Goal: Check status: Check status

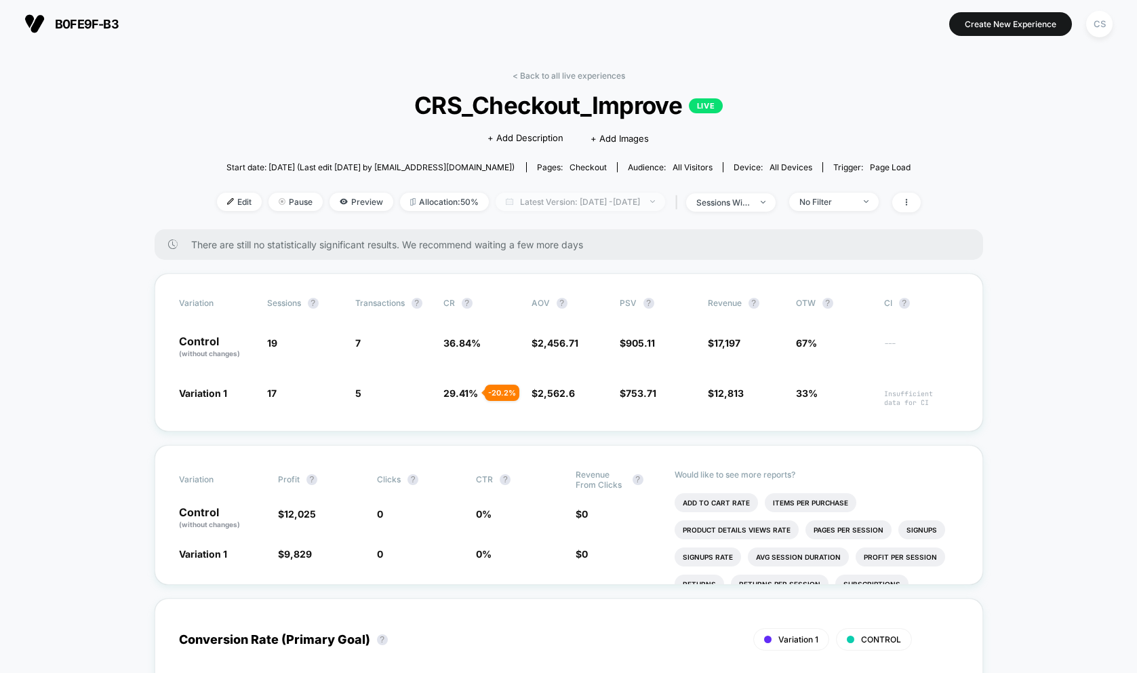
click at [656, 197] on span "Latest Version: [DATE] - [DATE]" at bounding box center [581, 202] width 170 height 18
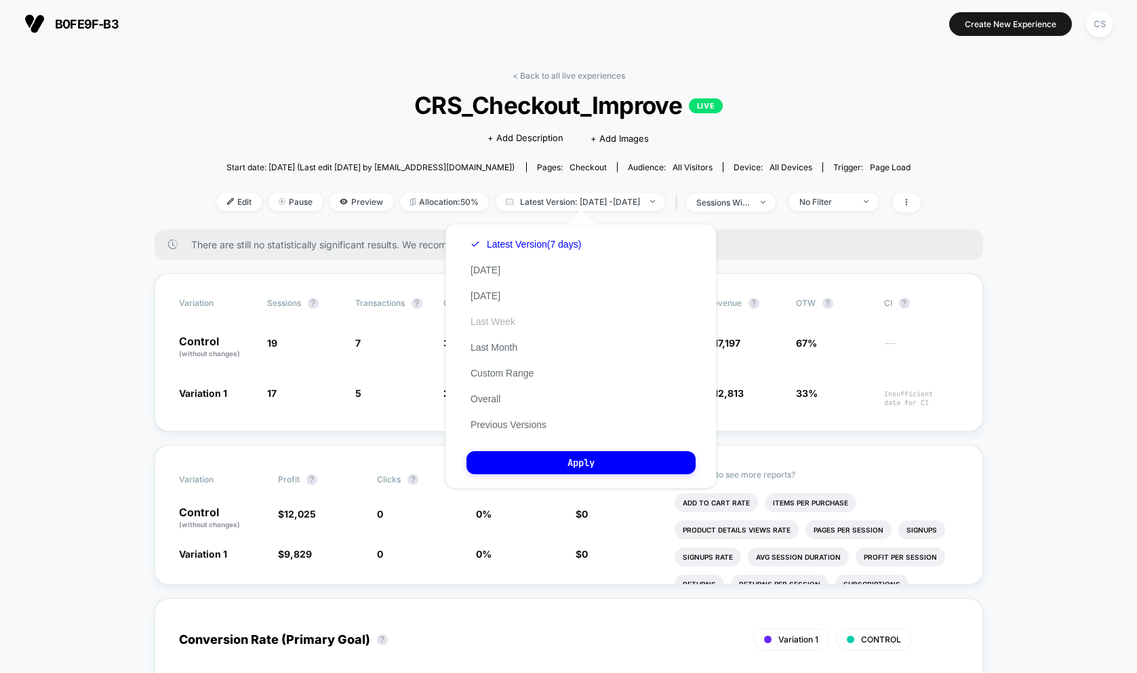
click at [509, 323] on button "Last Week" at bounding box center [493, 321] width 53 height 12
click at [558, 460] on button "Apply" at bounding box center [581, 462] width 229 height 23
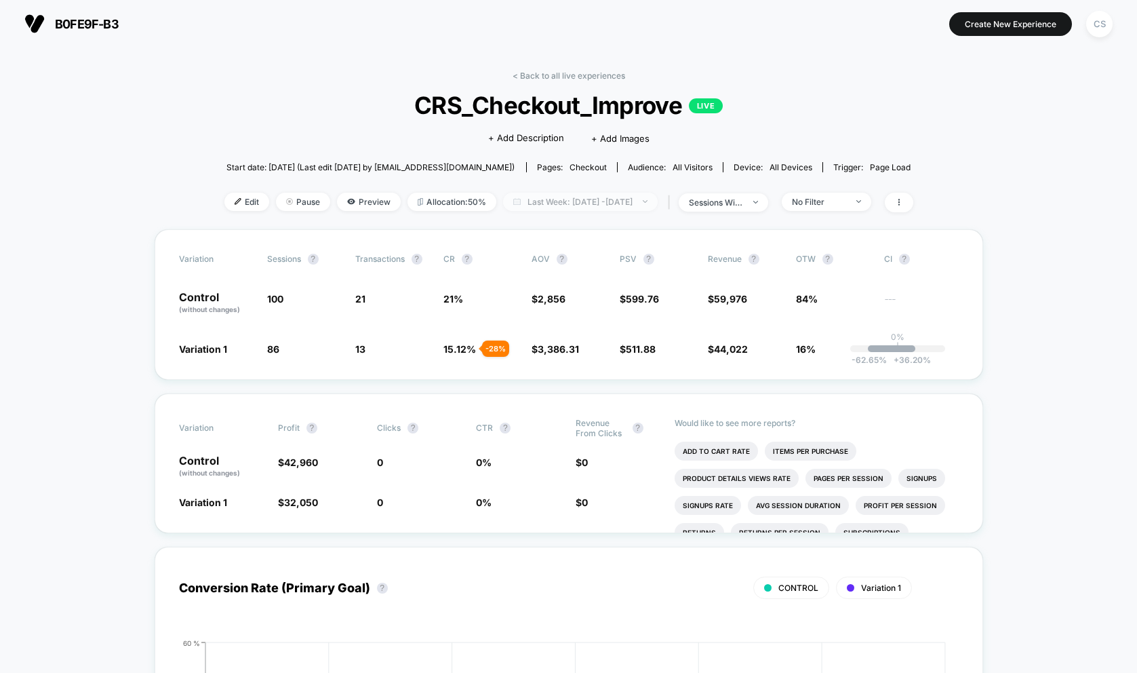
click at [643, 201] on span "Last Week: [DATE] - [DATE]" at bounding box center [580, 202] width 155 height 18
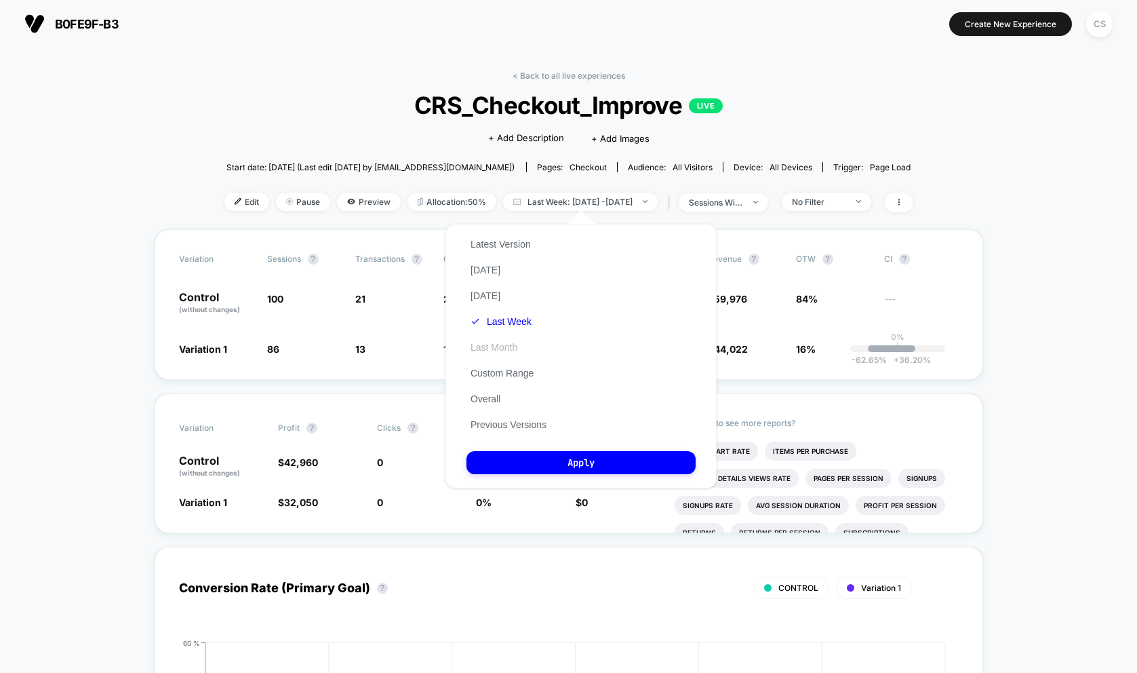
click at [507, 346] on button "Last Month" at bounding box center [494, 347] width 55 height 12
click at [566, 456] on button "Apply" at bounding box center [581, 462] width 229 height 23
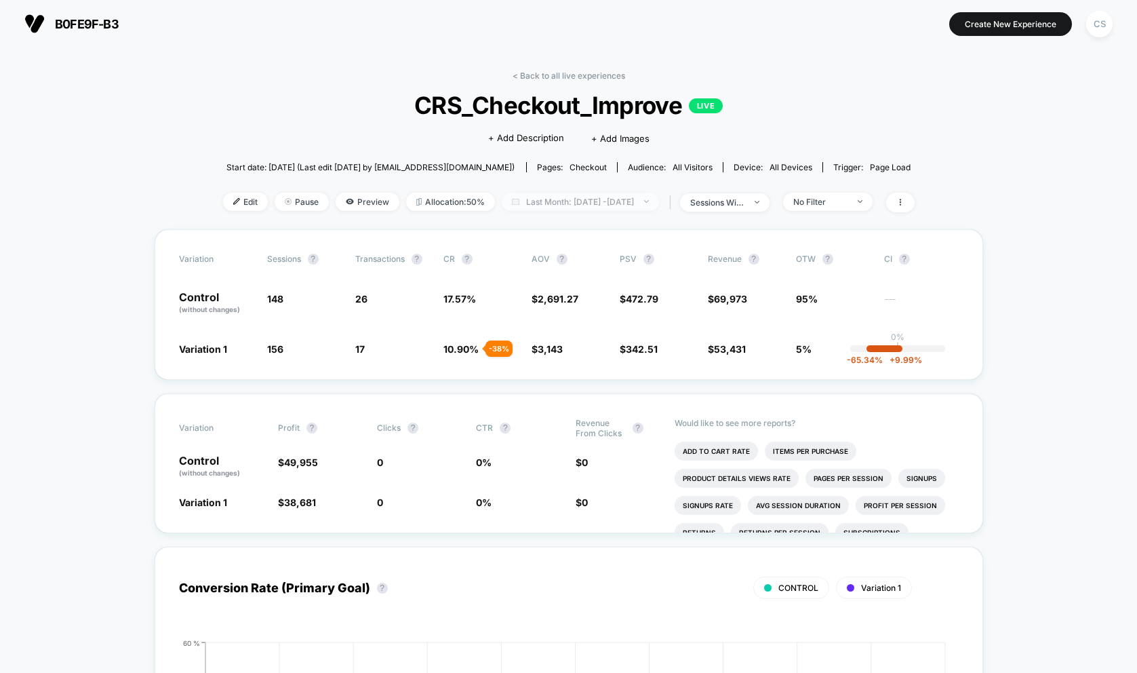
click at [657, 196] on span "Last Month: [DATE] - [DATE]" at bounding box center [580, 202] width 157 height 18
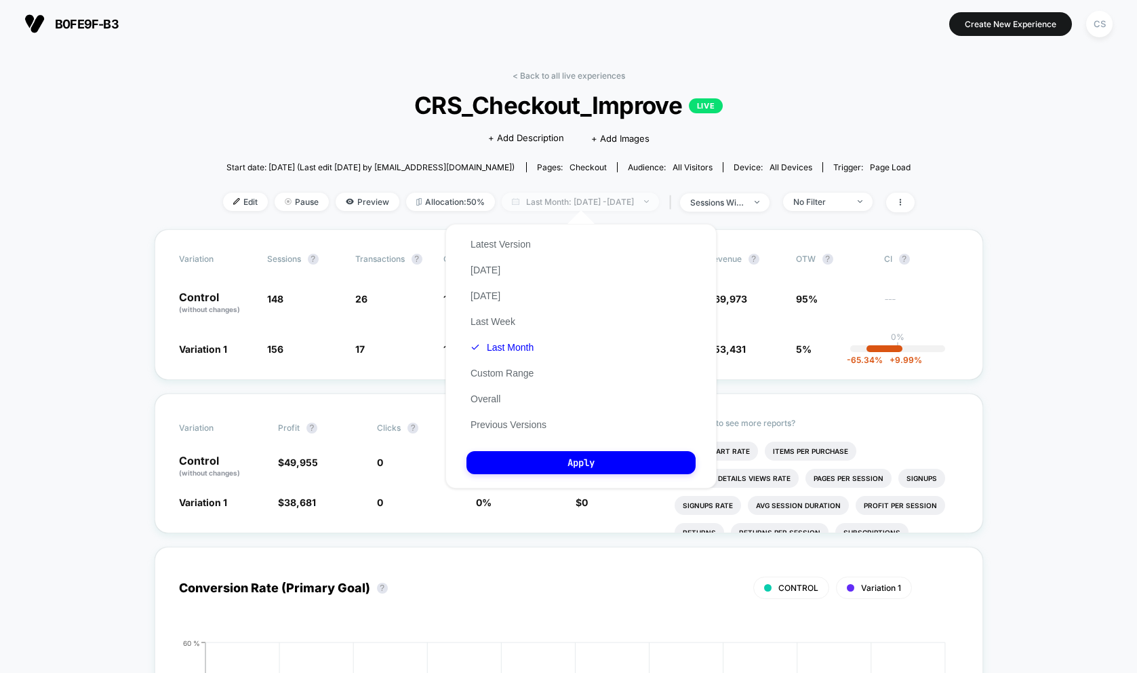
click at [600, 200] on span "Last Month: [DATE] - [DATE]" at bounding box center [580, 202] width 157 height 18
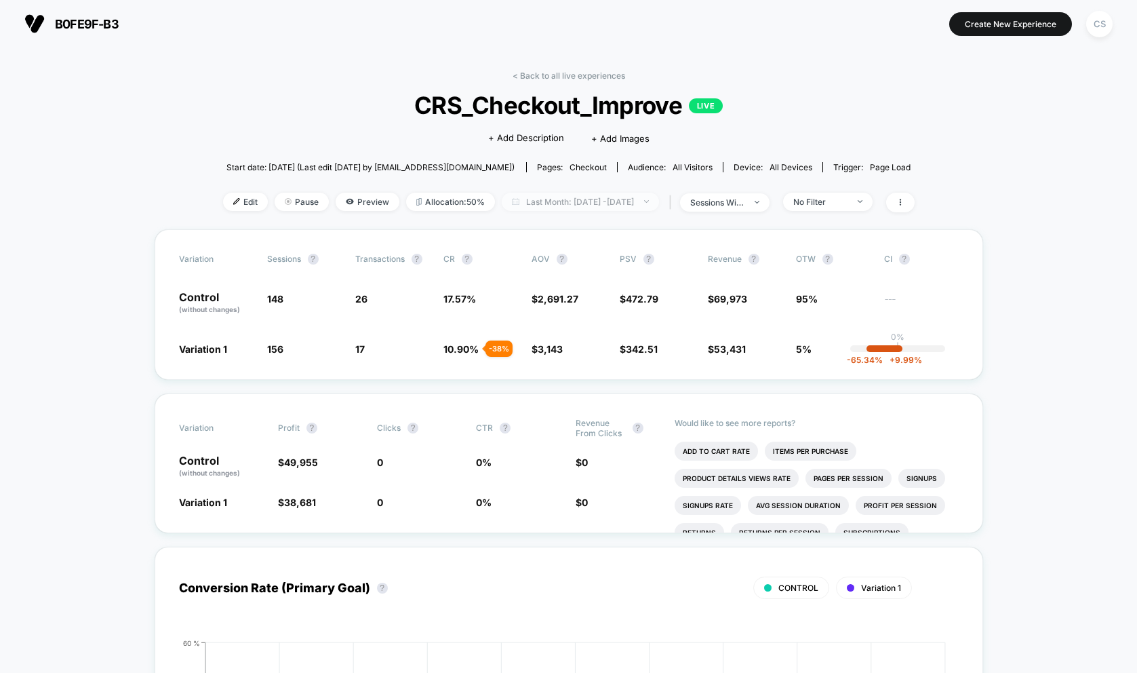
click at [600, 200] on span "Last Month: [DATE] - [DATE]" at bounding box center [580, 202] width 157 height 18
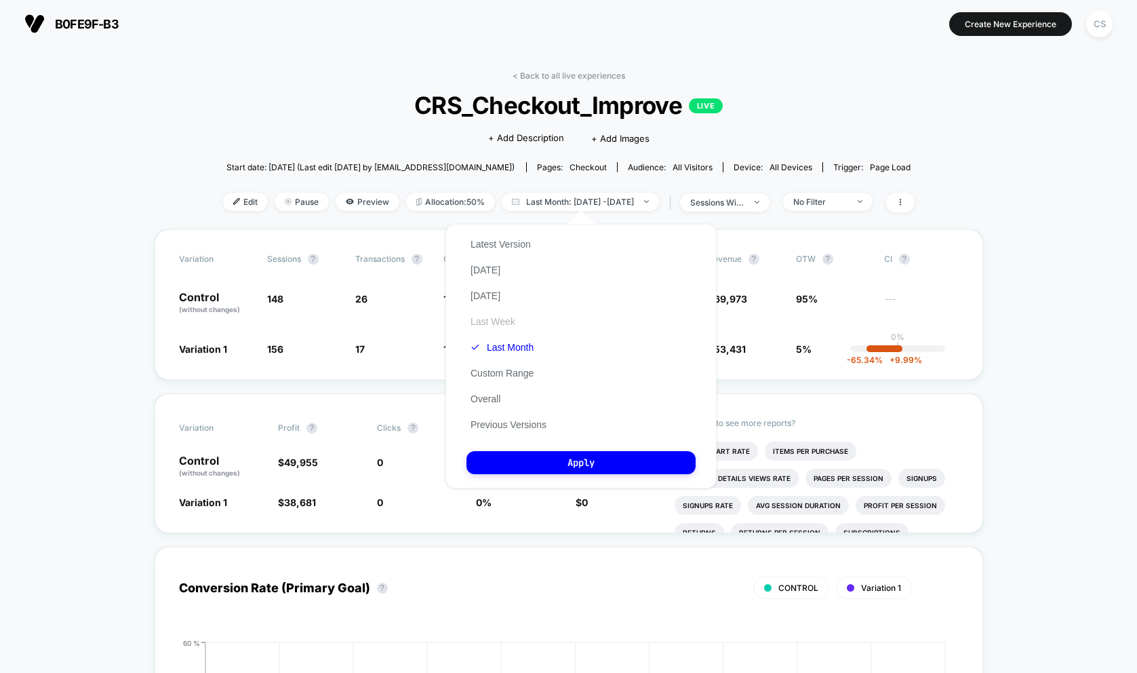
click at [490, 322] on button "Last Week" at bounding box center [493, 321] width 53 height 12
click at [599, 462] on button "Apply" at bounding box center [581, 462] width 229 height 23
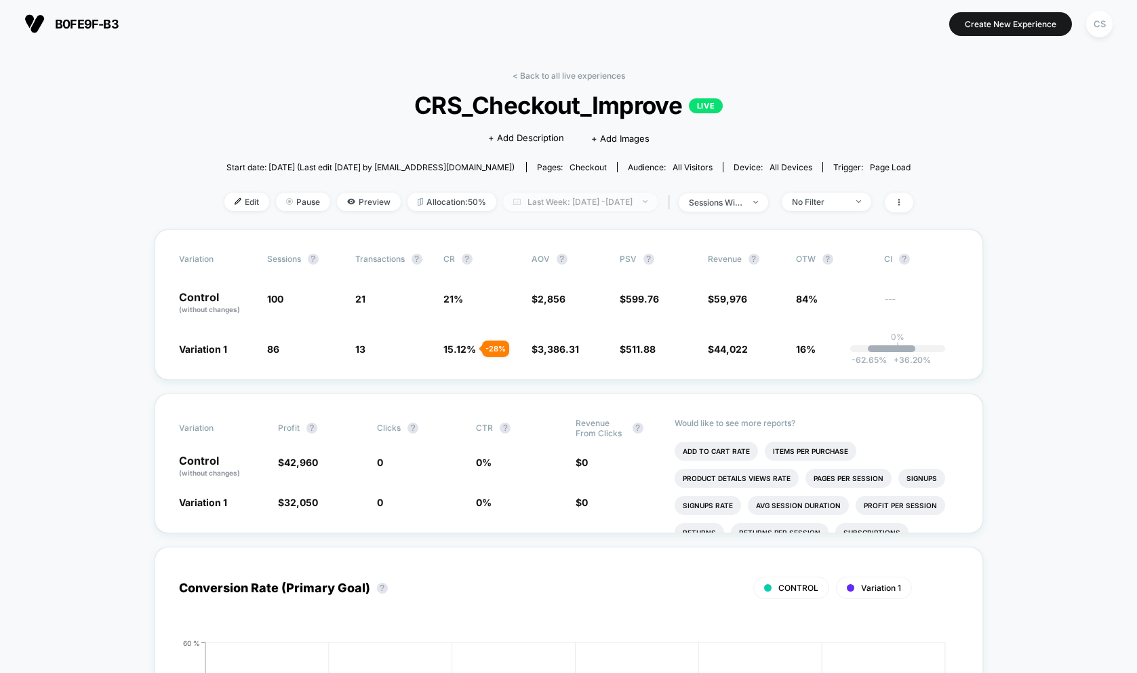
click at [630, 203] on span "Last Week: [DATE] - [DATE]" at bounding box center [580, 202] width 155 height 18
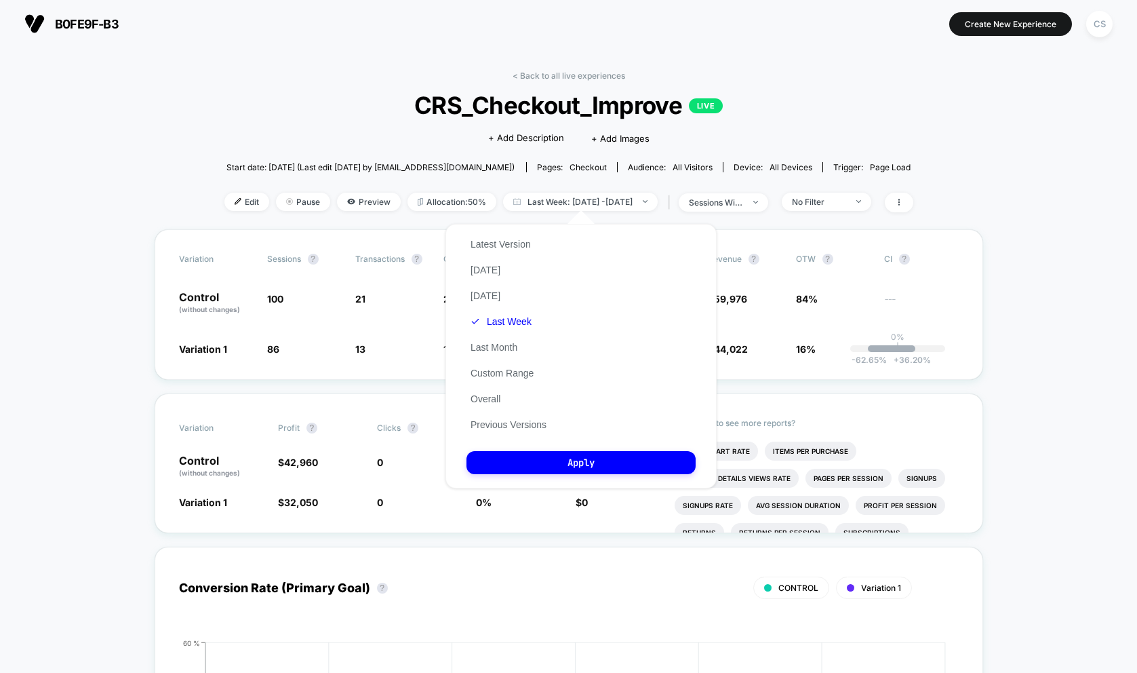
click at [493, 380] on div "Latest Version [DATE] [DATE] Last Week Last Month Custom Range Overall Previous…" at bounding box center [509, 334] width 84 height 206
click at [493, 376] on button "Custom Range" at bounding box center [502, 373] width 71 height 12
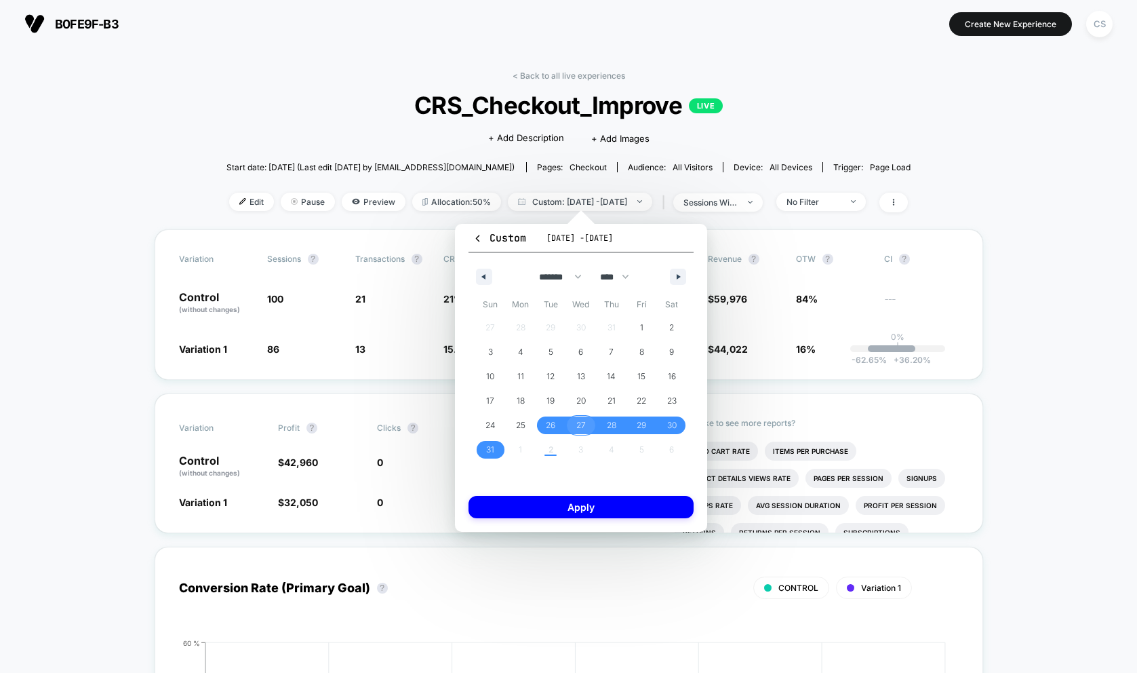
click at [585, 427] on span "27" at bounding box center [580, 425] width 9 height 24
click at [475, 451] on span "31" at bounding box center [490, 450] width 31 height 18
click at [550, 455] on div "27 28 29 30 31 1 2 3 4 5 6 7 8 9 10 11 12 13 14 15 16 17 18 19 20 21 22 23 24 2…" at bounding box center [581, 388] width 212 height 146
click at [561, 502] on button "Apply" at bounding box center [581, 507] width 225 height 22
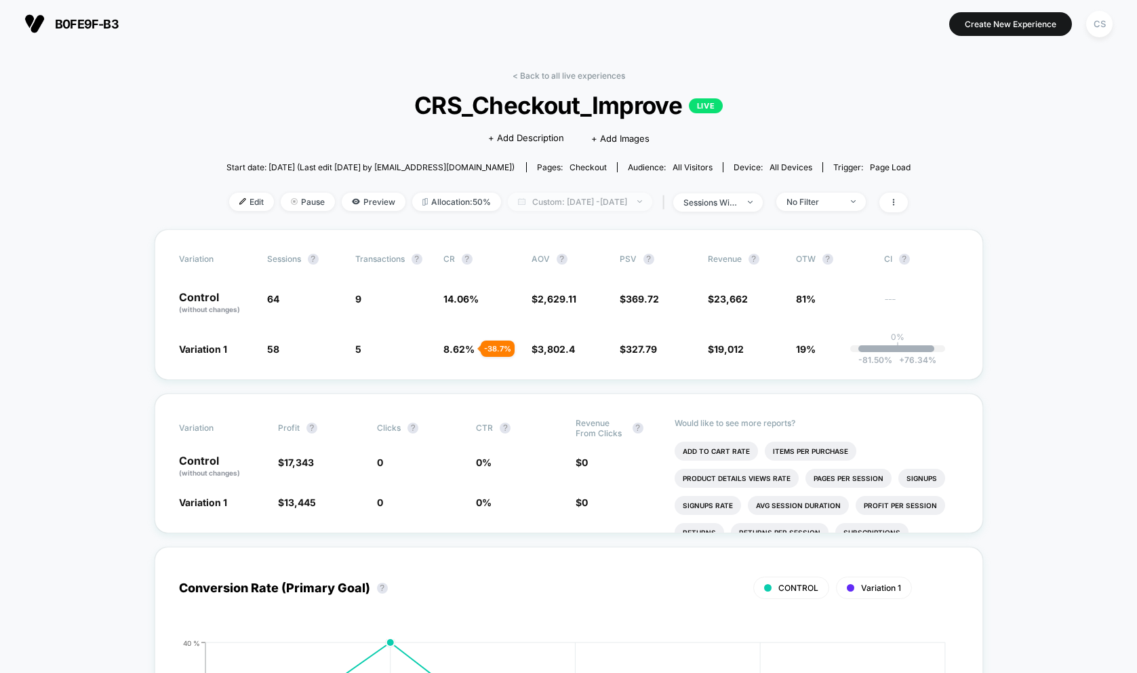
click at [614, 201] on span "Custom: [DATE] - [DATE]" at bounding box center [580, 202] width 144 height 18
select select "*"
select select "****"
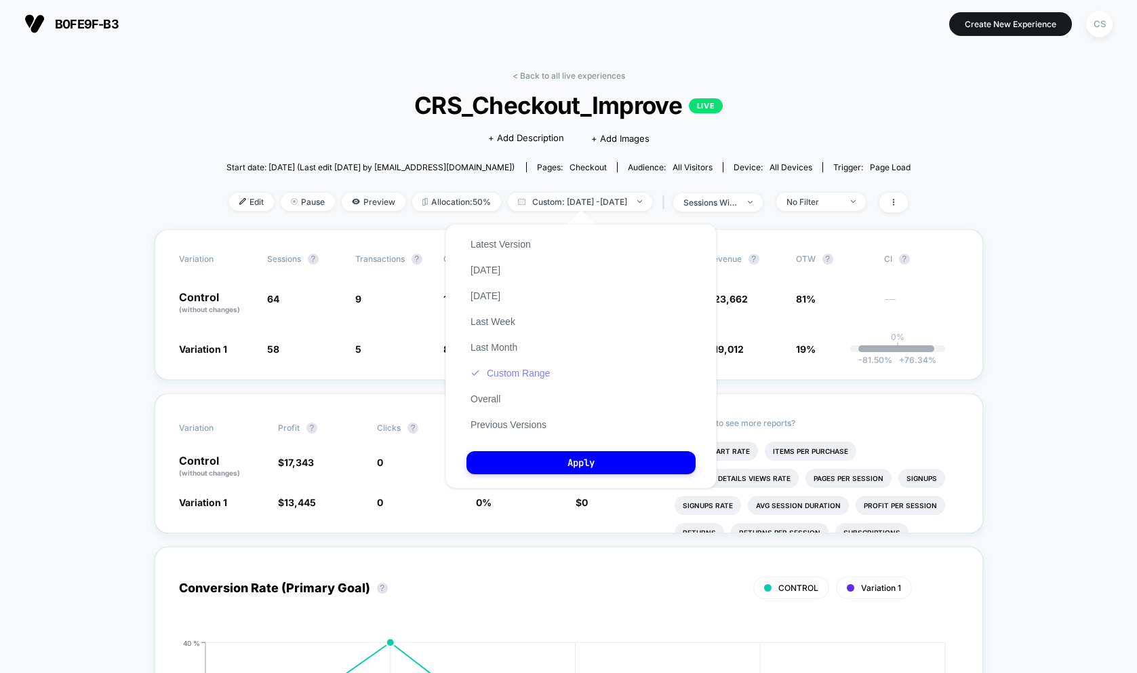
click at [505, 372] on button "Custom Range" at bounding box center [510, 373] width 87 height 12
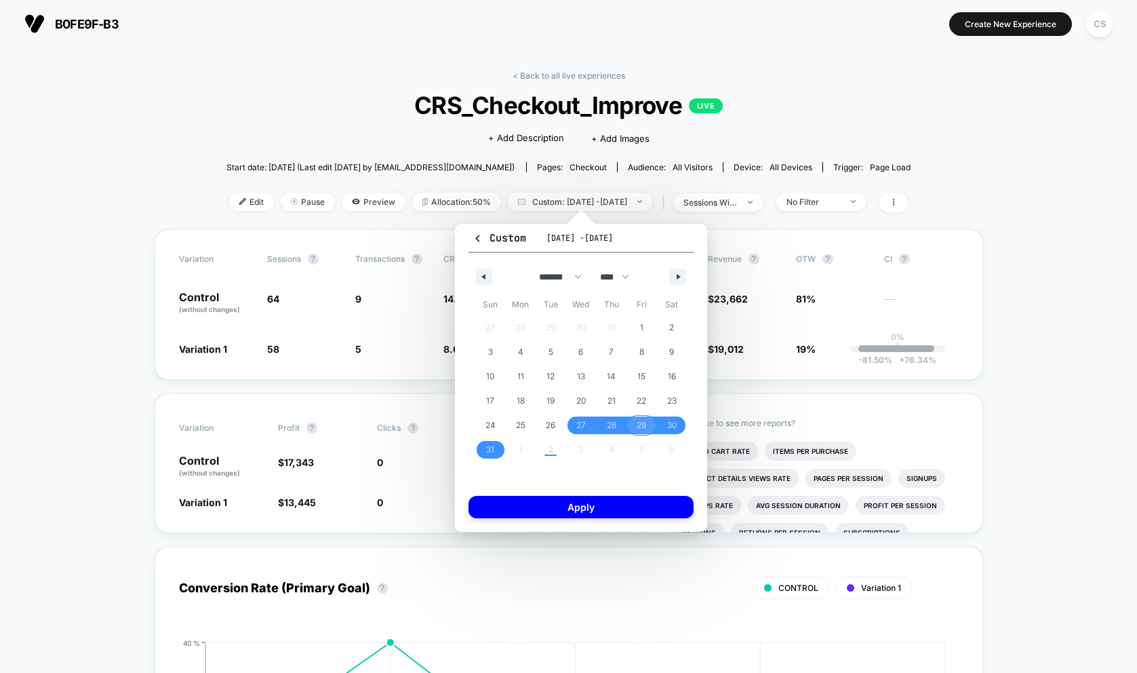
click at [642, 425] on span "29" at bounding box center [641, 425] width 9 height 24
click at [498, 450] on span "31" at bounding box center [490, 450] width 31 height 18
click at [522, 506] on button "Apply" at bounding box center [581, 507] width 225 height 22
